Goal: Task Accomplishment & Management: Manage account settings

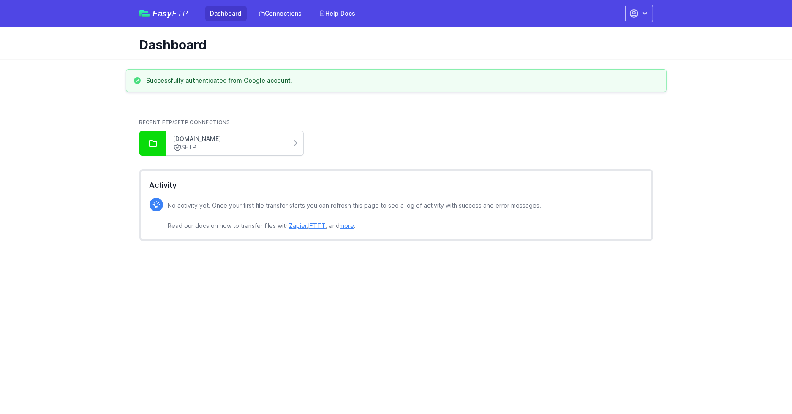
click at [236, 140] on link "[DOMAIN_NAME]" at bounding box center [226, 139] width 106 height 8
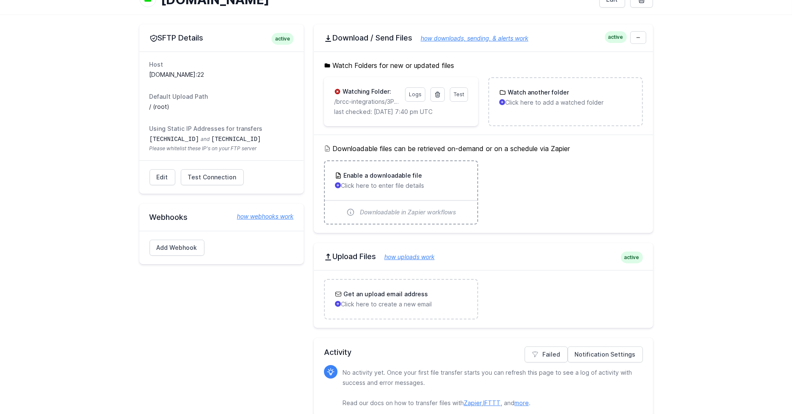
scroll to position [71, 0]
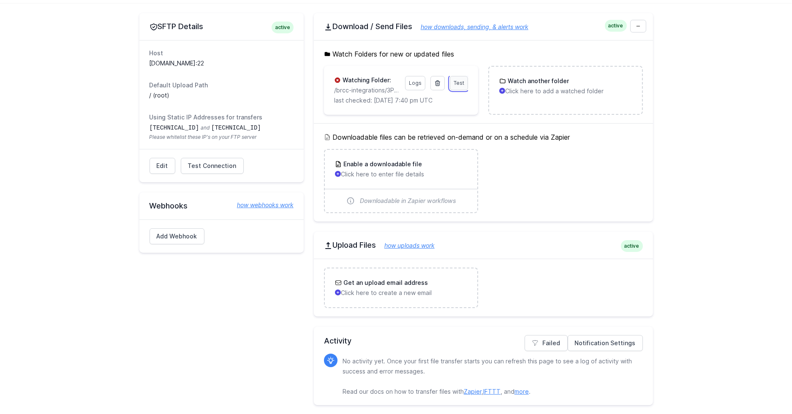
click at [459, 84] on span "Test" at bounding box center [459, 83] width 11 height 6
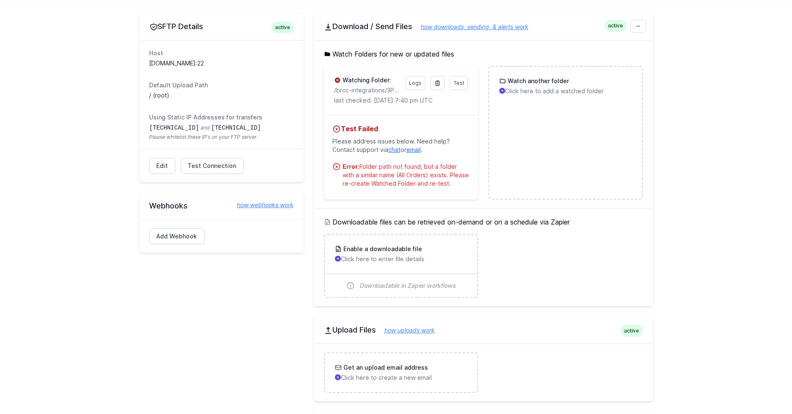
click at [231, 290] on div "SFTP Details active Host interchange.rjwgroup.com:22 Default Upload Path / (roo…" at bounding box center [221, 251] width 164 height 477
click at [211, 166] on span "Test Connection" at bounding box center [212, 166] width 49 height 8
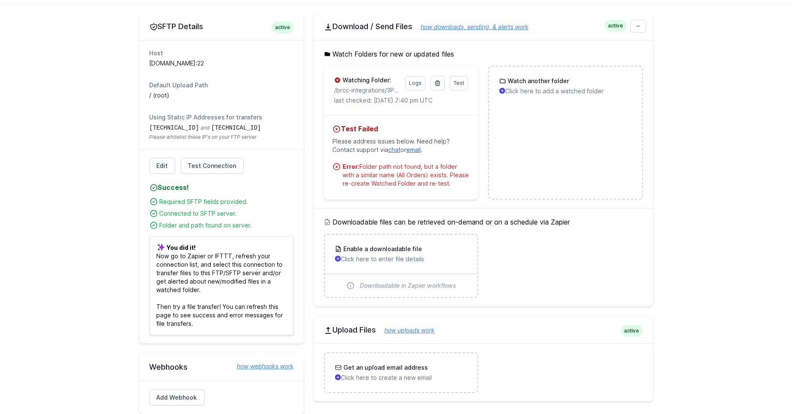
click at [703, 67] on main "SFTP Details active Host interchange.rjwgroup.com:22 Default Upload Path / (roo…" at bounding box center [396, 251] width 792 height 497
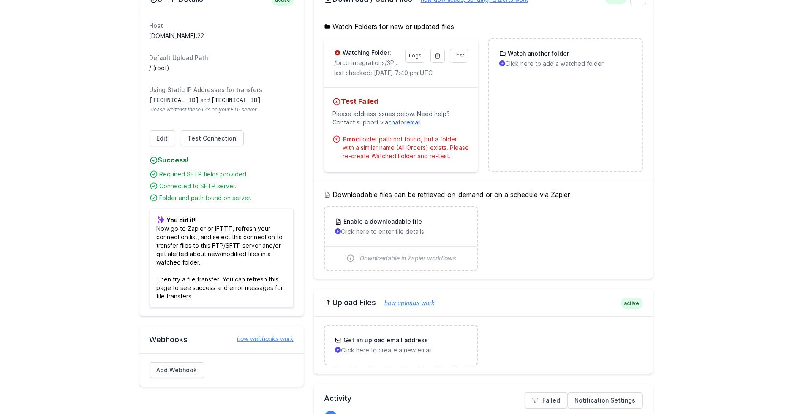
scroll to position [0, 0]
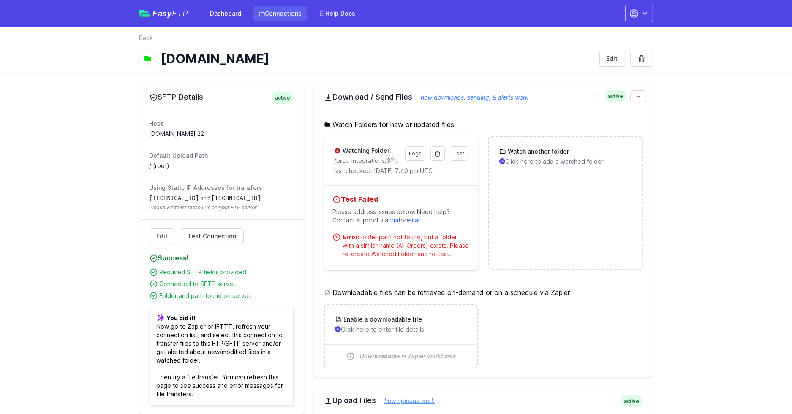
click at [276, 14] on link "Connections" at bounding box center [280, 13] width 54 height 15
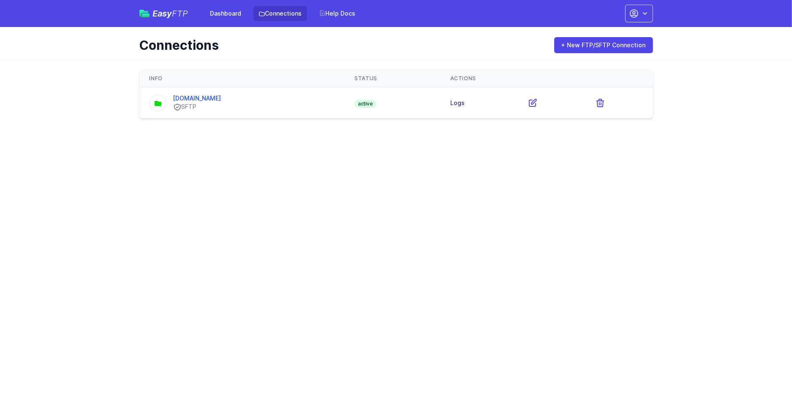
click at [465, 103] on link "Logs" at bounding box center [457, 102] width 14 height 7
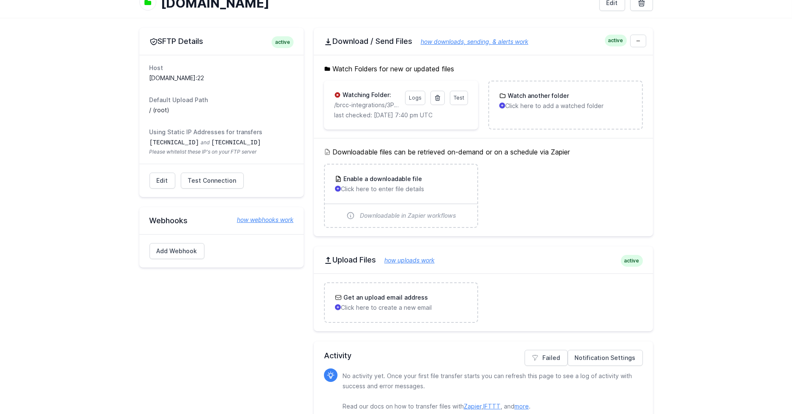
scroll to position [71, 0]
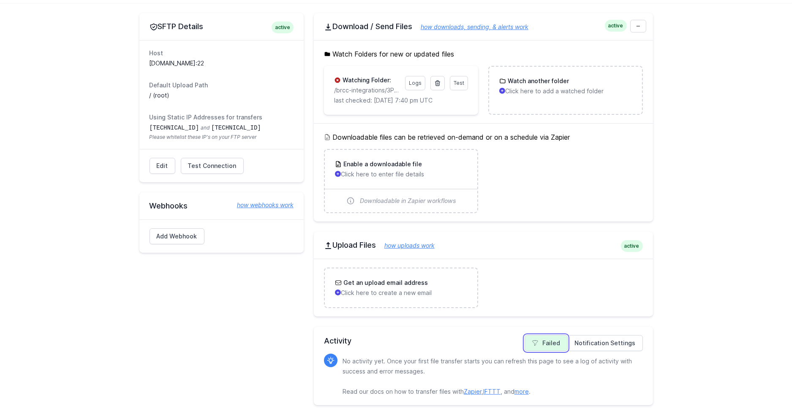
click at [546, 342] on link "Failed" at bounding box center [546, 343] width 43 height 16
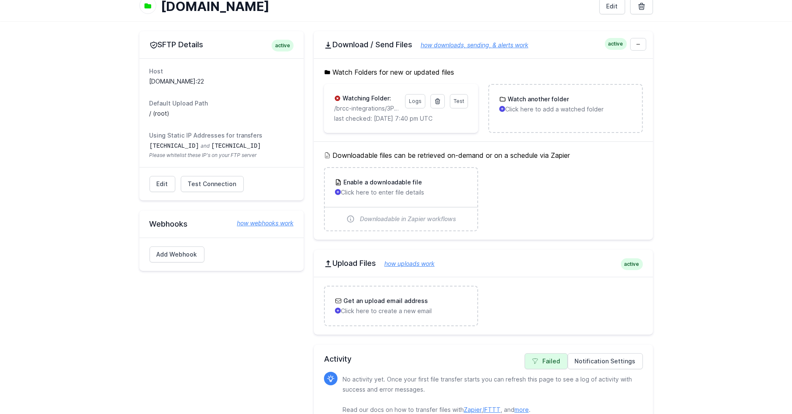
scroll to position [71, 0]
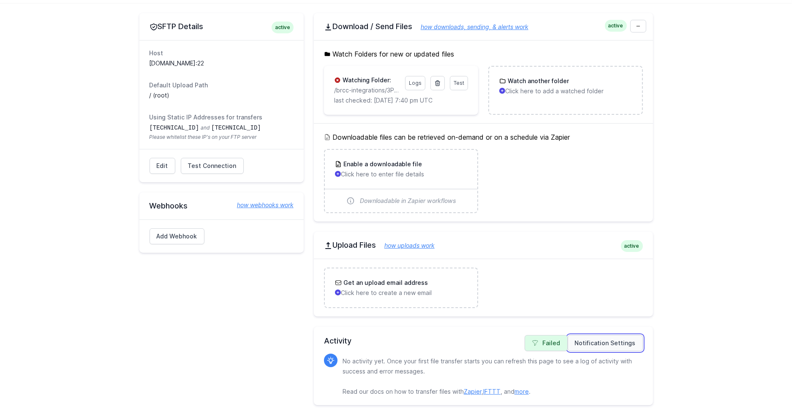
click at [587, 341] on link "Notification Settings" at bounding box center [605, 343] width 75 height 16
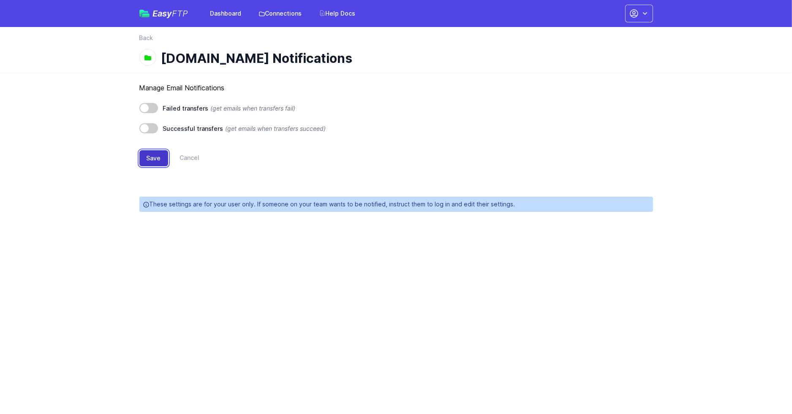
click at [150, 158] on button "Save" at bounding box center [153, 158] width 29 height 16
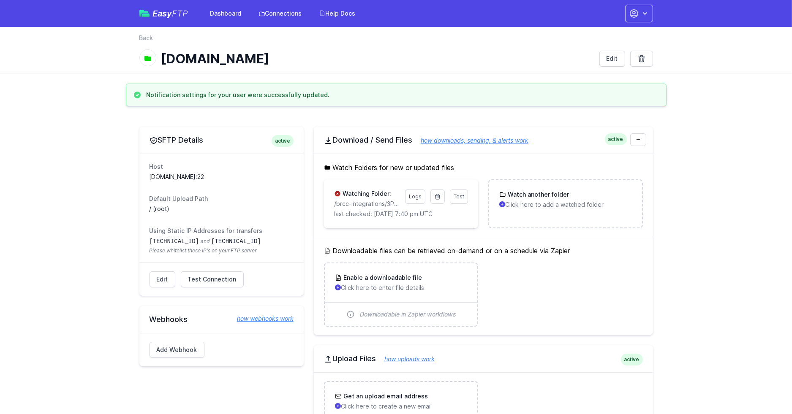
click at [396, 204] on p "/brcc-integrations/3PL/RJW/PROD/TOBRCC/ALL ORDERS/" at bounding box center [367, 204] width 66 height 8
click at [366, 205] on p "/brcc-integrations/3PL/RJW/PROD/TOBRCC/ALL ORDERS/" at bounding box center [367, 204] width 66 height 8
copy div "/brcc-integrations/3PL/RJW/PROD/TOBRCC/ALL ORDERS/"
